Goal: Task Accomplishment & Management: Use online tool/utility

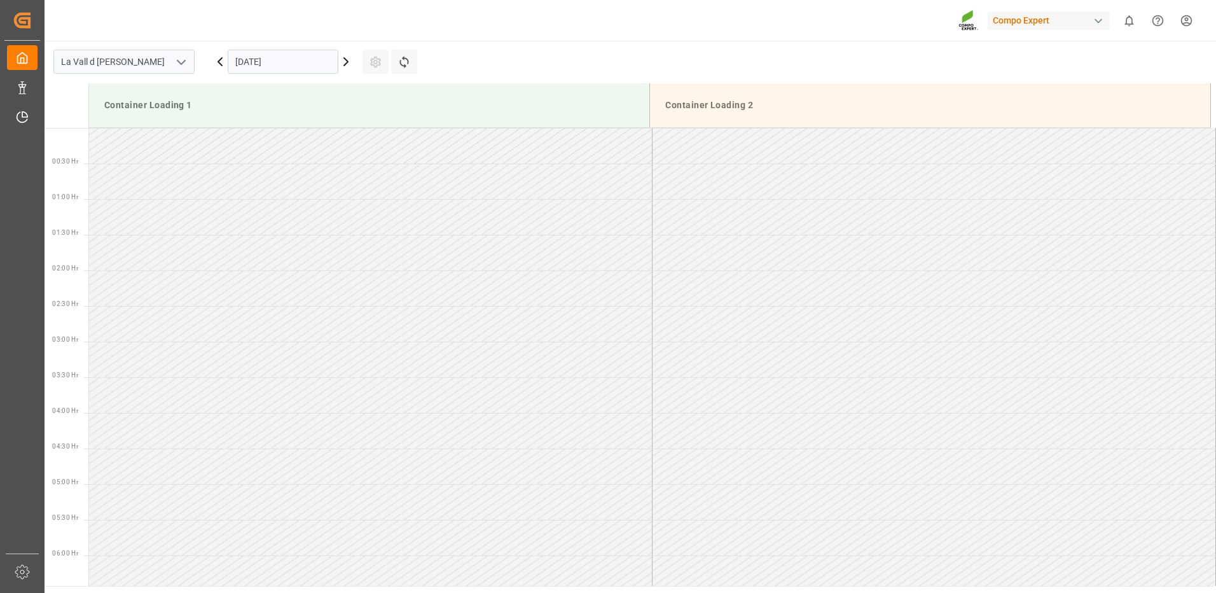
scroll to position [846, 0]
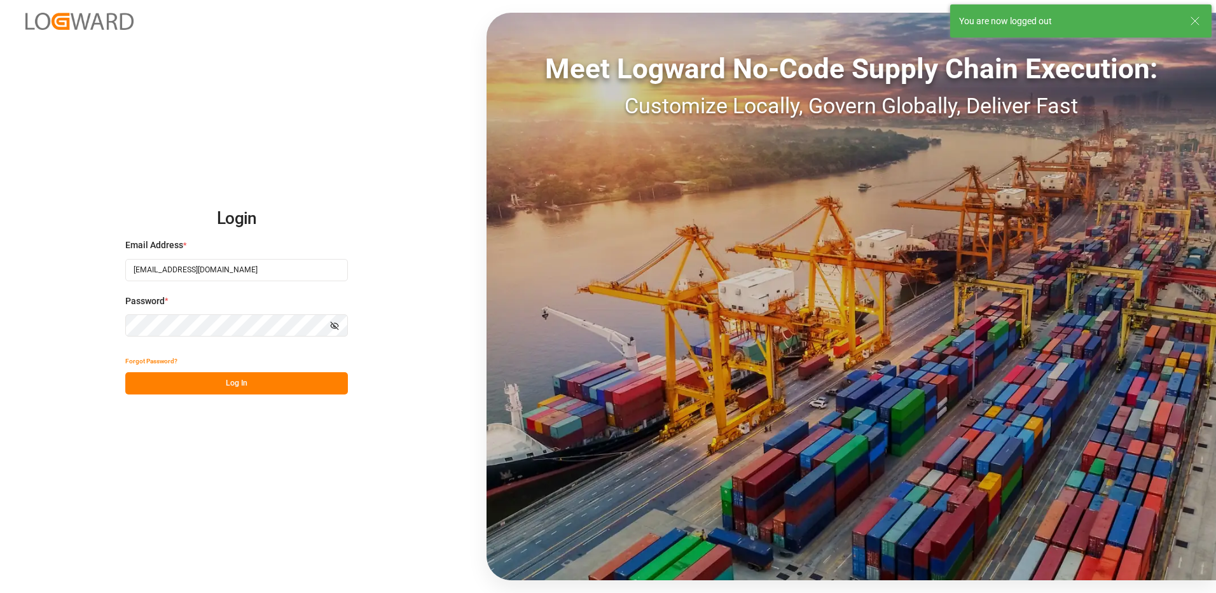
click at [27, 92] on div "Login Email Address * [EMAIL_ADDRESS][DOMAIN_NAME] Password * Show password For…" at bounding box center [608, 296] width 1216 height 593
click at [248, 387] on button "Log In" at bounding box center [236, 383] width 223 height 22
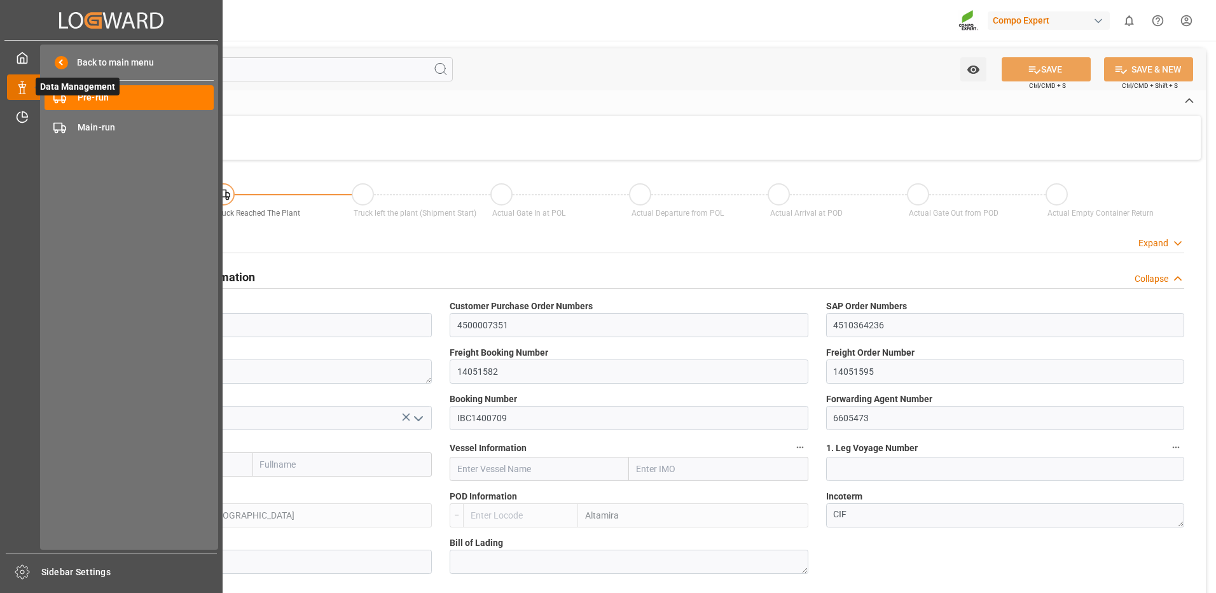
type input "CMDU"
type input "ESVLC"
type input "MXATM"
type input "0"
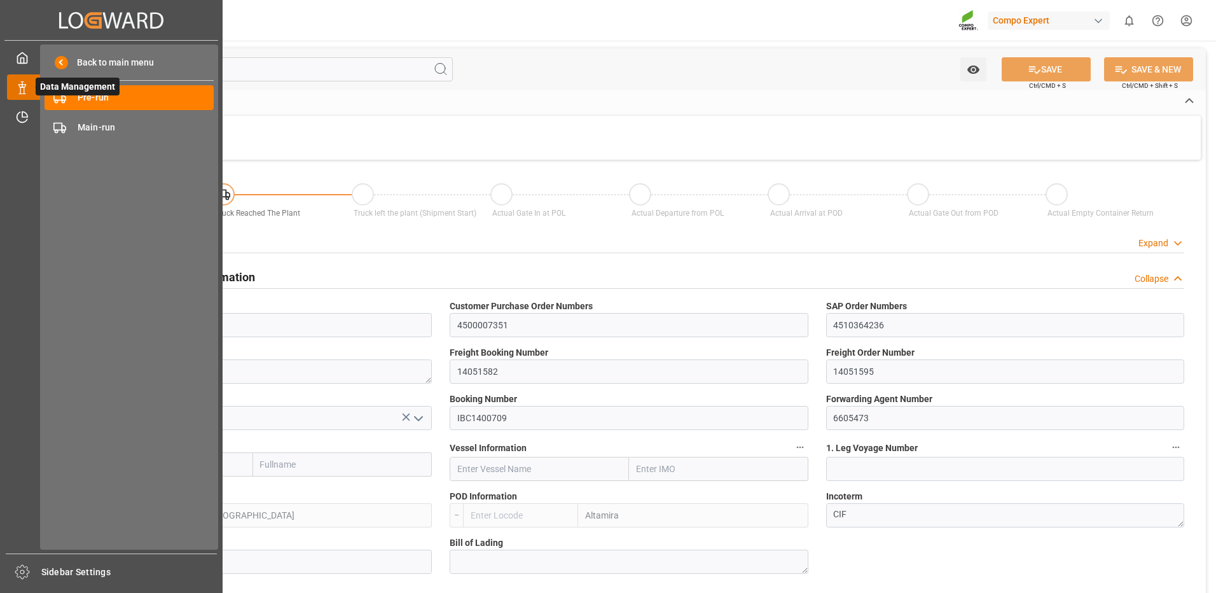
type input "0"
type input "440"
type input "24576"
type input "28.08.2025 08:46"
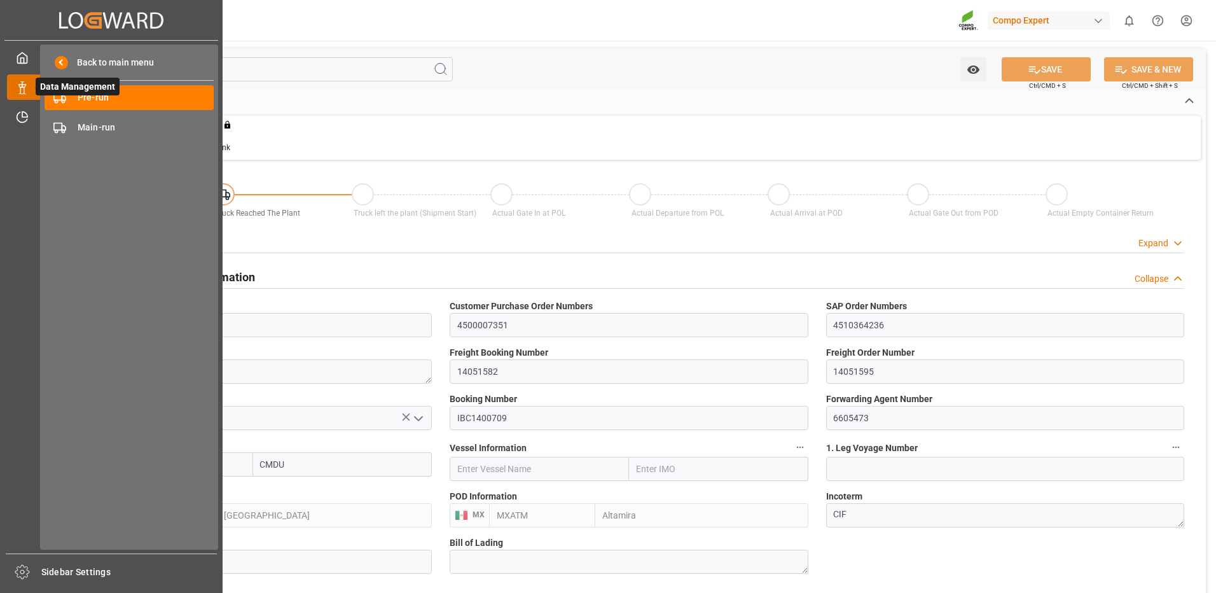
type input "[DATE]"
click at [111, 96] on span "Pre-run" at bounding box center [146, 97] width 137 height 13
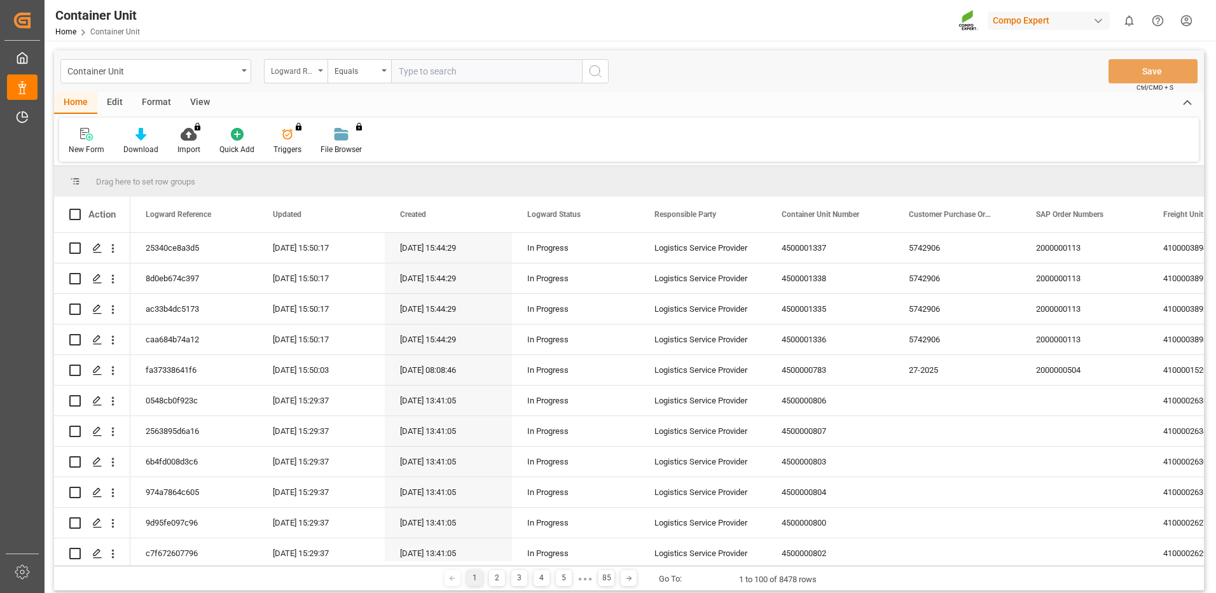
click at [299, 72] on div "Logward Reference" at bounding box center [292, 69] width 43 height 15
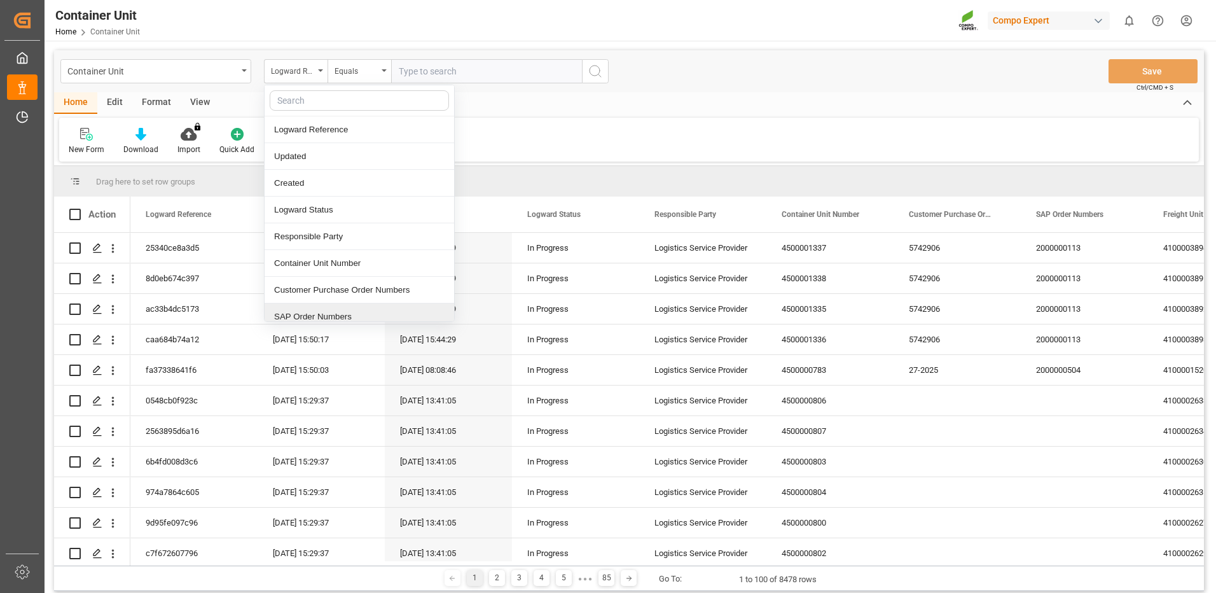
click at [352, 318] on div "SAP Order Numbers" at bounding box center [358, 316] width 189 height 27
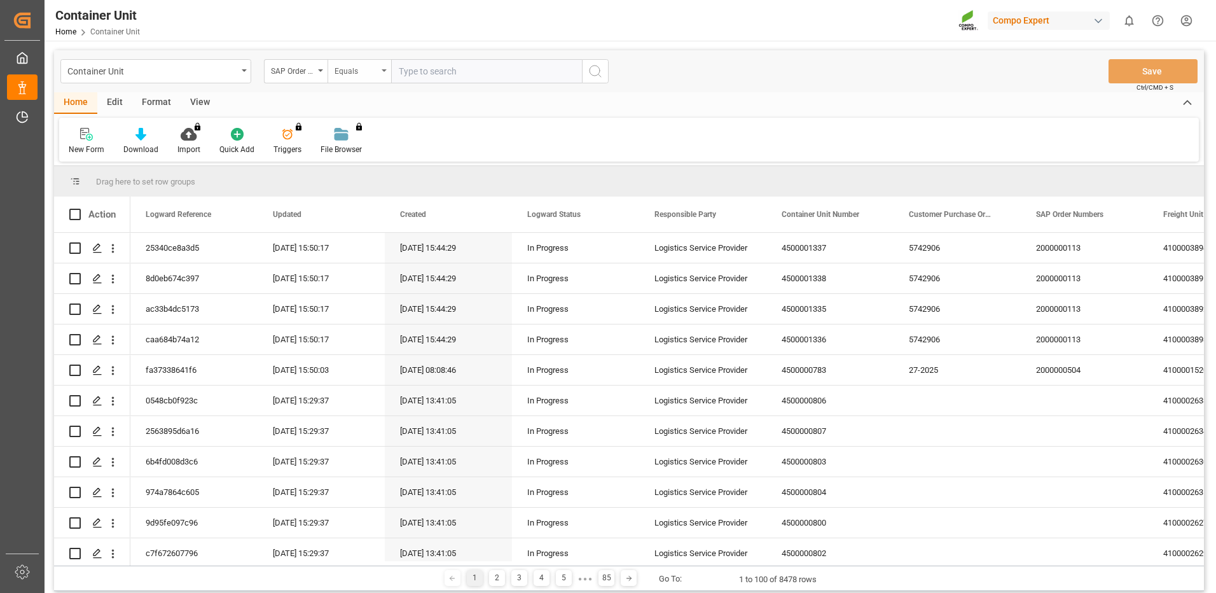
click at [374, 78] on div "Equals" at bounding box center [359, 71] width 64 height 24
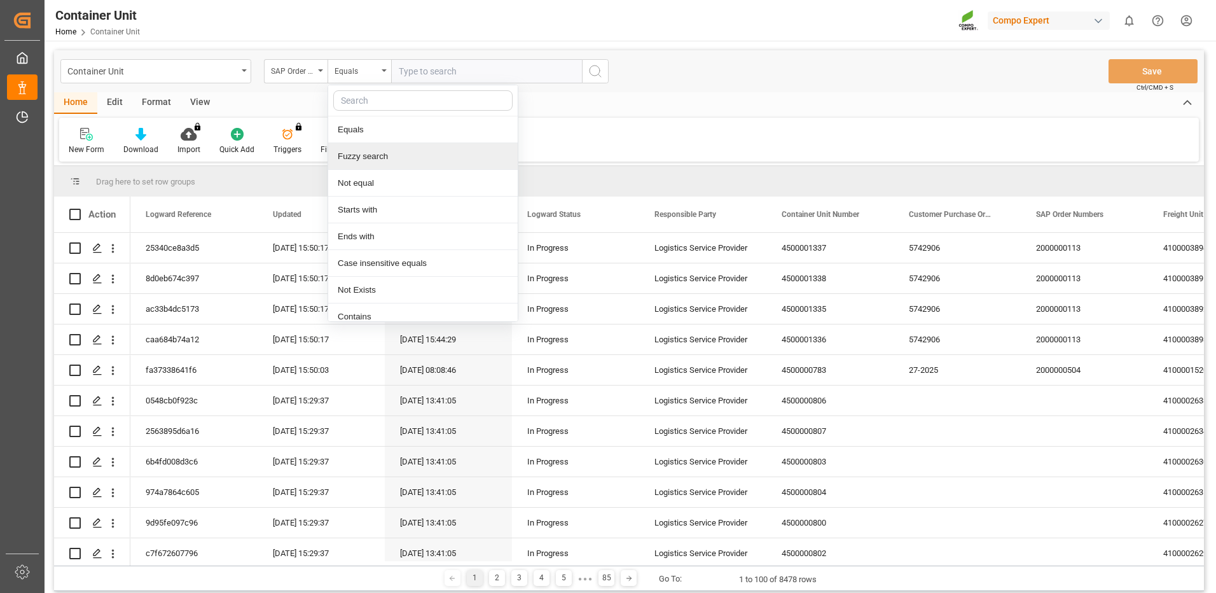
click at [371, 155] on div "Fuzzy search" at bounding box center [422, 156] width 189 height 27
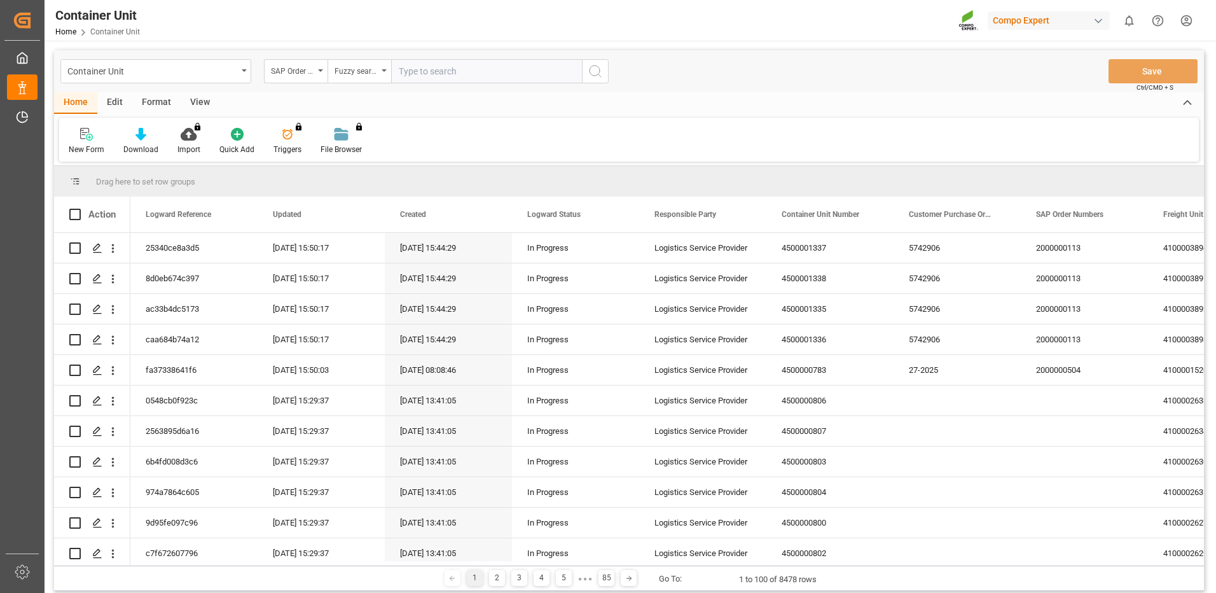
click at [455, 67] on input "text" at bounding box center [486, 71] width 191 height 24
paste input "4510364316"
type input "4510364316"
